Goal: Information Seeking & Learning: Learn about a topic

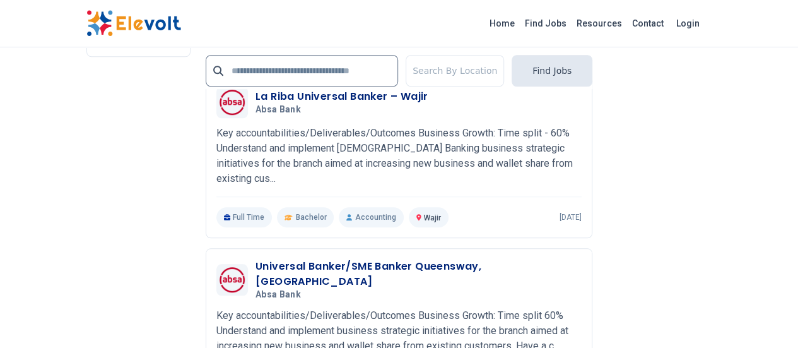
scroll to position [2935, 0]
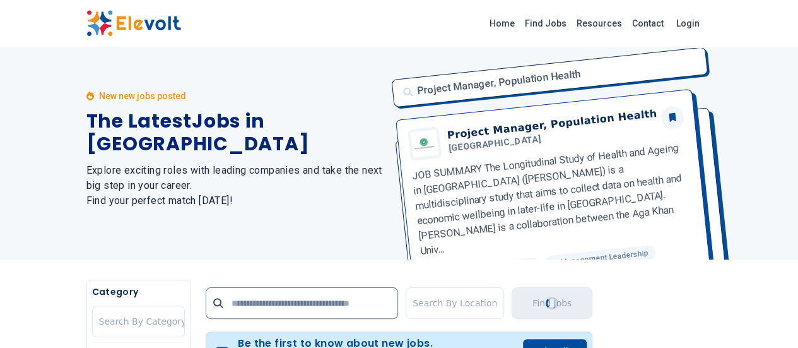
scroll to position [0, 0]
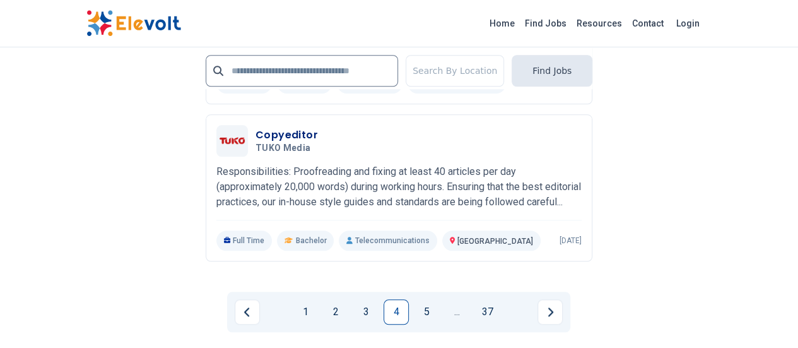
scroll to position [2969, 0]
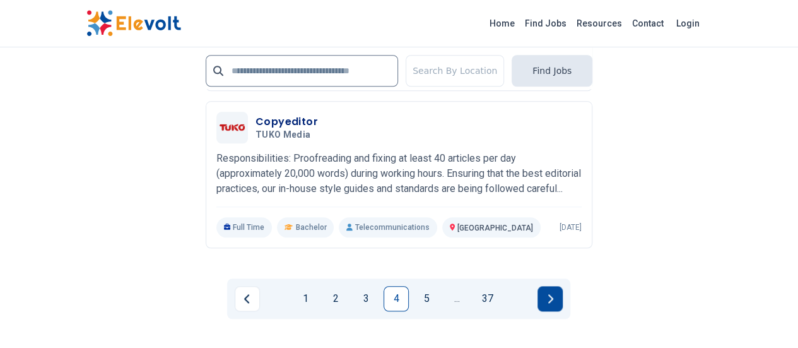
click at [555, 286] on button "Next page" at bounding box center [550, 298] width 25 height 25
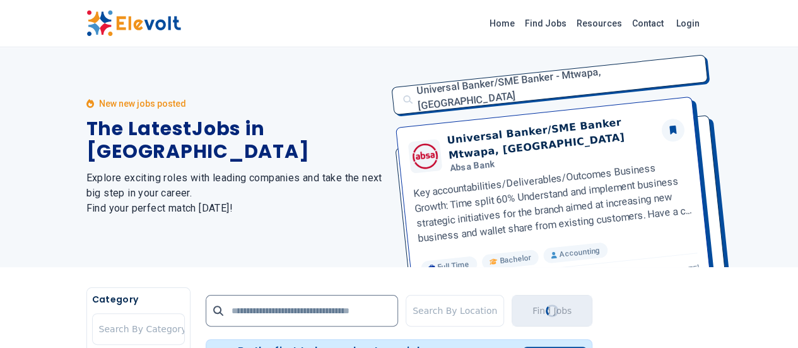
scroll to position [0, 0]
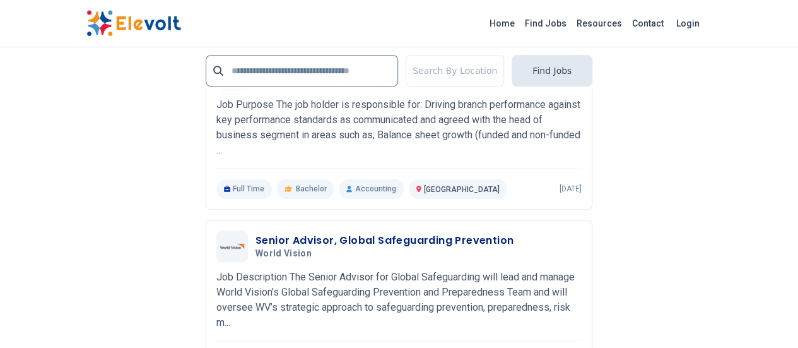
scroll to position [2990, 0]
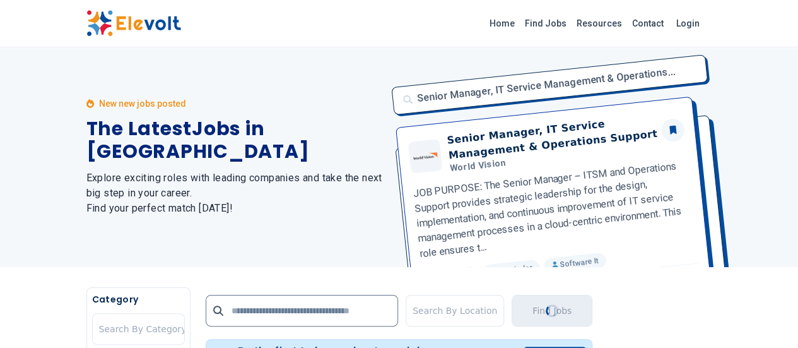
scroll to position [0, 0]
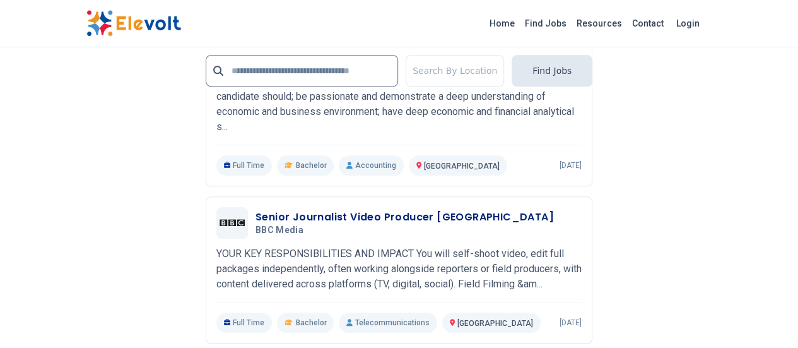
scroll to position [2951, 0]
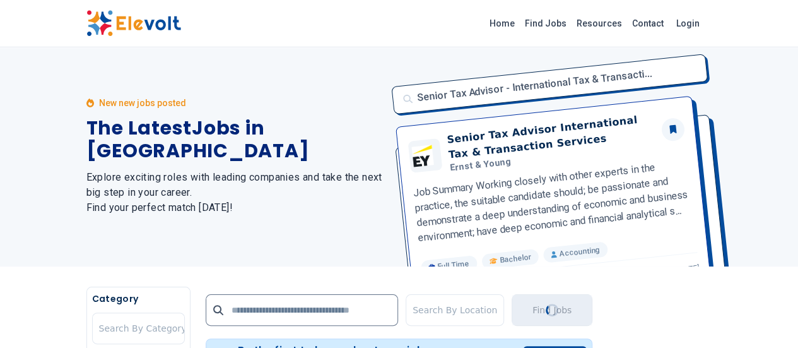
scroll to position [0, 0]
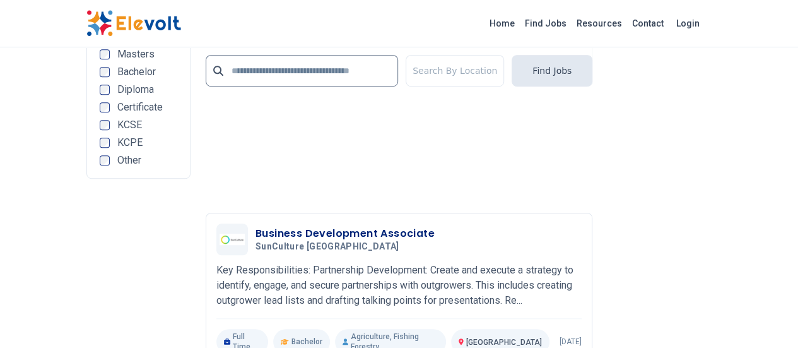
scroll to position [2741, 0]
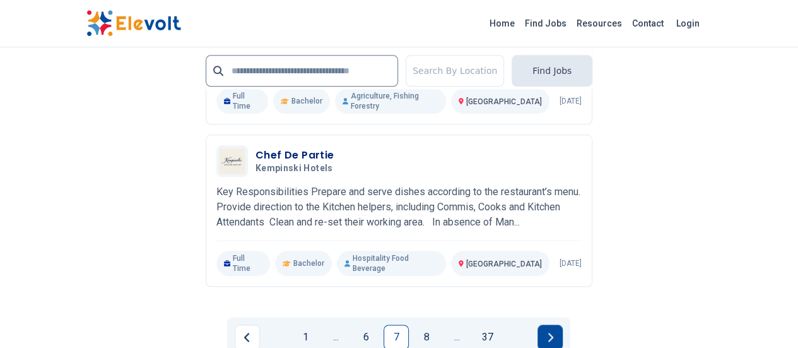
click at [549, 332] on icon "Next page" at bounding box center [550, 337] width 6 height 10
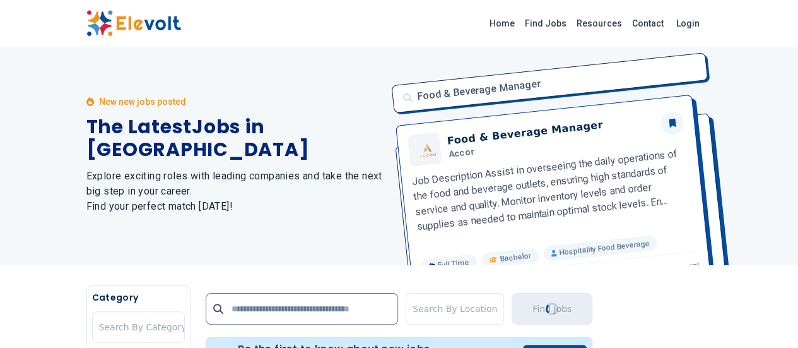
scroll to position [0, 0]
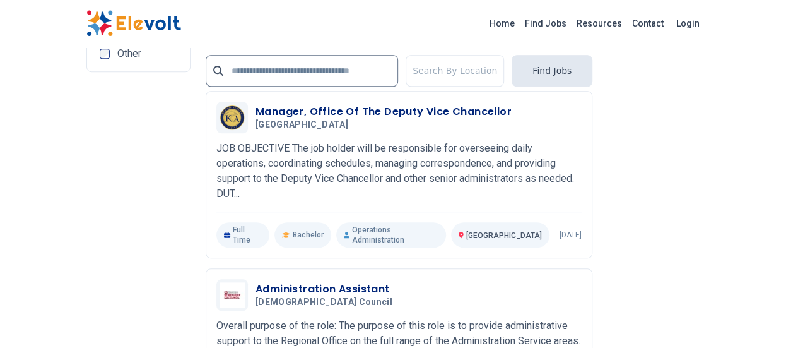
scroll to position [2932, 0]
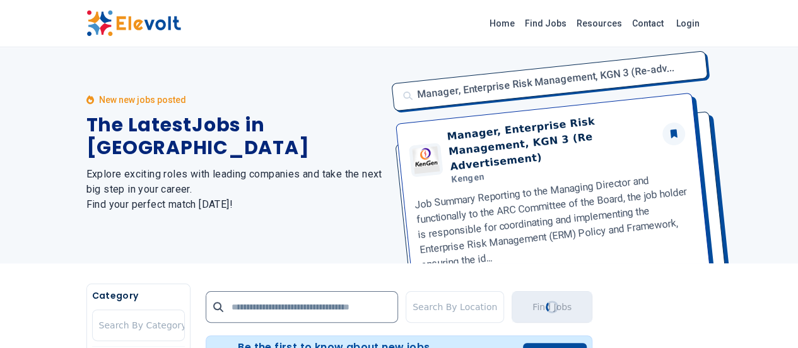
scroll to position [0, 0]
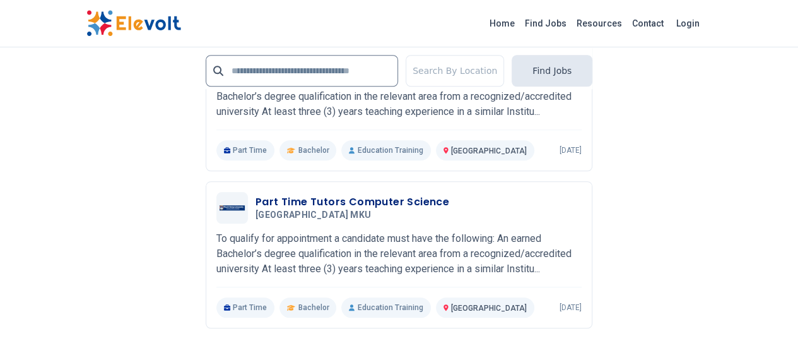
scroll to position [2939, 0]
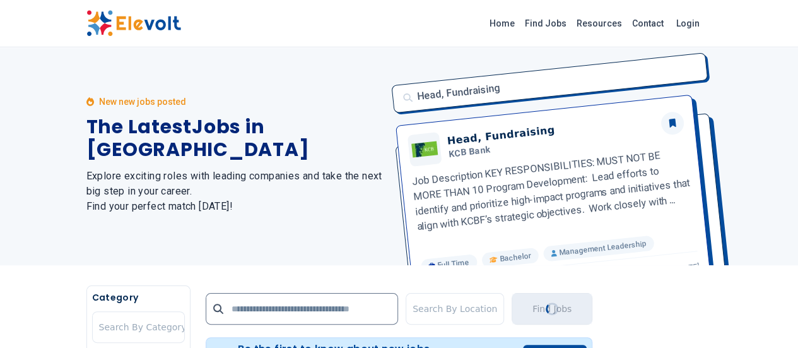
scroll to position [0, 0]
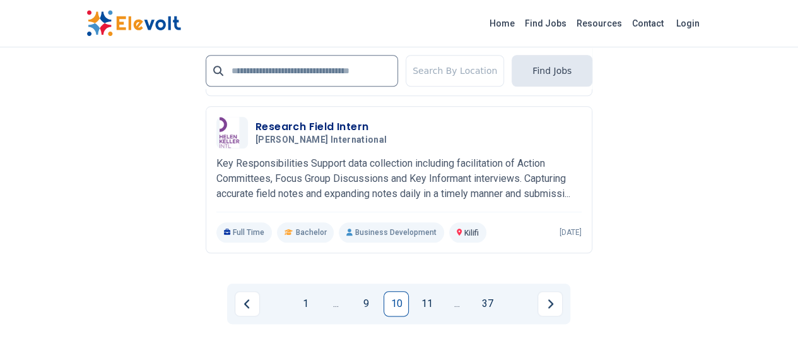
scroll to position [3006, 0]
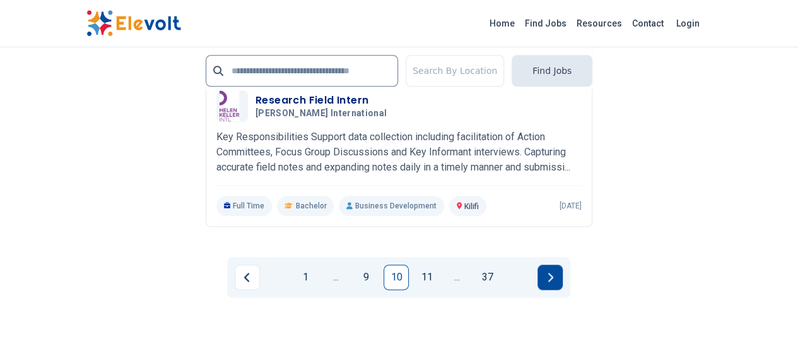
click at [541, 264] on button "Next page" at bounding box center [550, 276] width 25 height 25
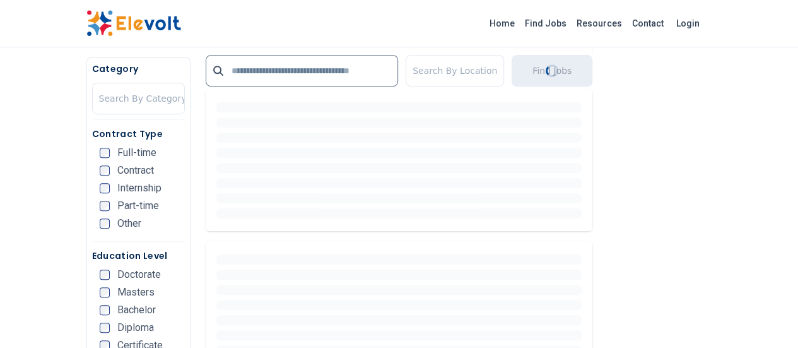
scroll to position [395, 0]
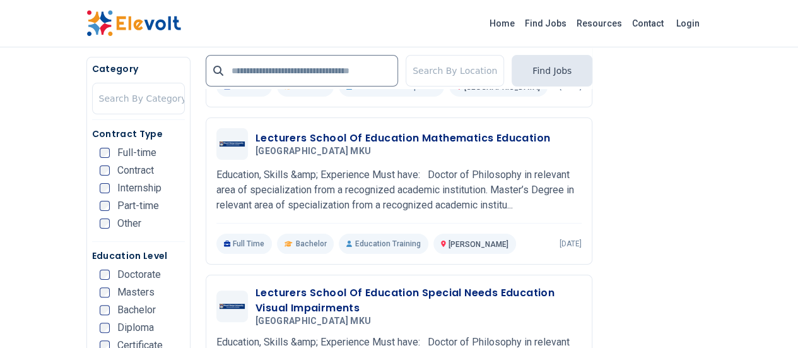
scroll to position [2416, 0]
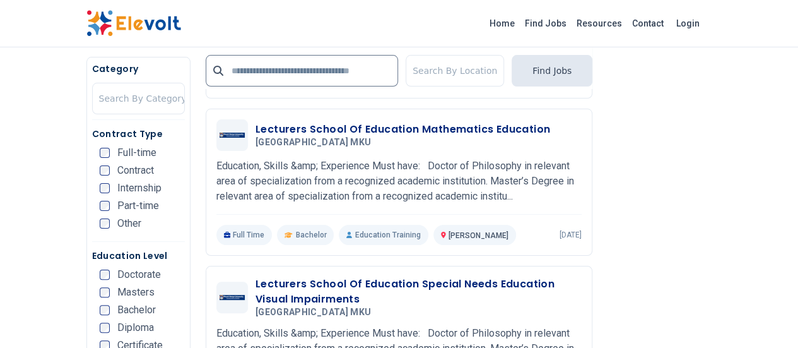
click at [496, 27] on div "Home Find Jobs Resources Contact Login" at bounding box center [399, 23] width 646 height 26
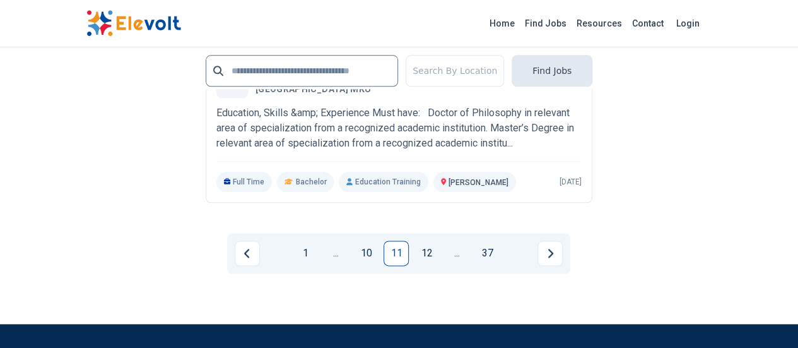
scroll to position [3024, 0]
